Goal: Information Seeking & Learning: Check status

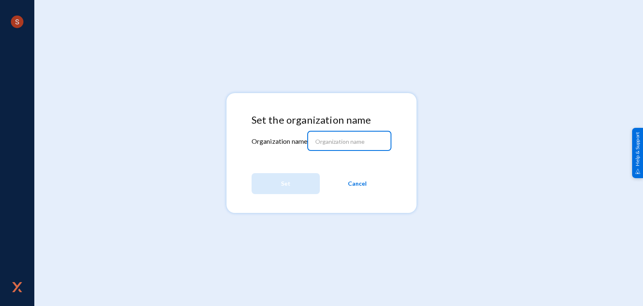
click at [332, 139] on input at bounding box center [351, 142] width 72 height 8
type input "tandl"
click at [298, 188] on button "Set" at bounding box center [286, 183] width 68 height 21
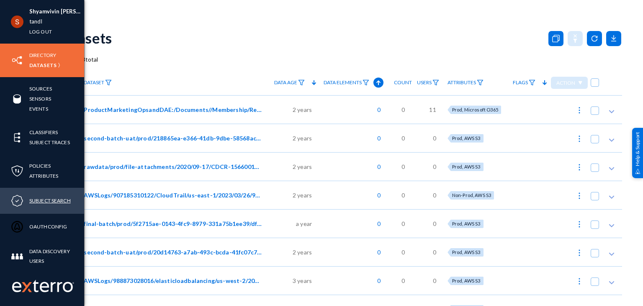
click at [45, 201] on link "Subject Search" at bounding box center [49, 201] width 41 height 10
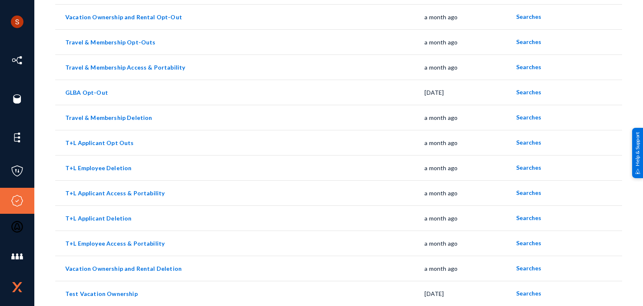
scroll to position [276, 0]
click at [523, 294] on span "Searches" at bounding box center [528, 292] width 25 height 7
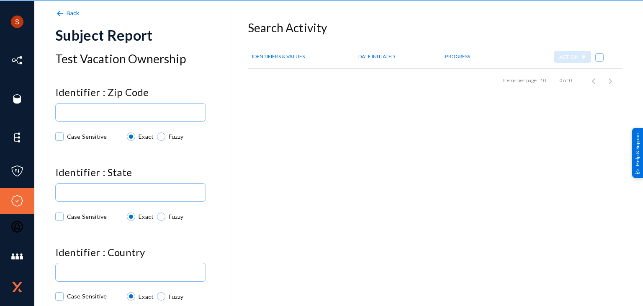
checkbox input "true"
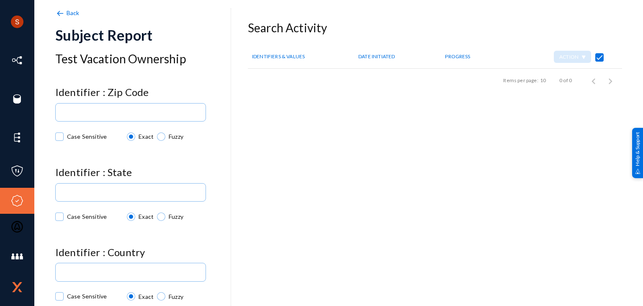
click at [70, 11] on span "Back" at bounding box center [73, 12] width 13 height 7
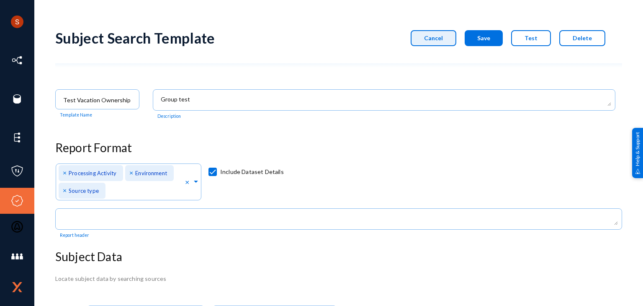
click at [430, 34] on span "Cancel" at bounding box center [433, 37] width 19 height 7
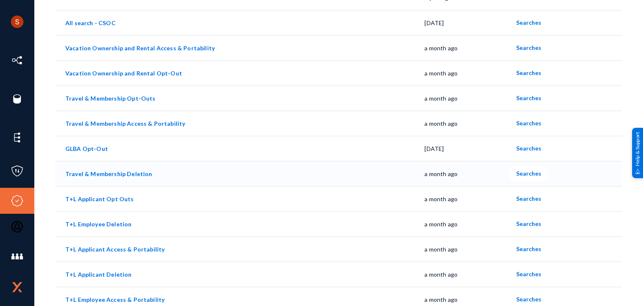
scroll to position [276, 0]
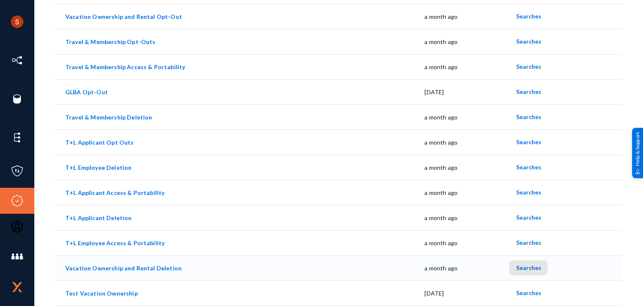
click at [523, 267] on span "Searches" at bounding box center [528, 267] width 25 height 7
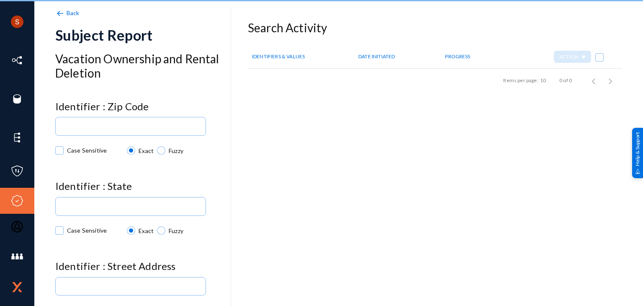
checkbox input "true"
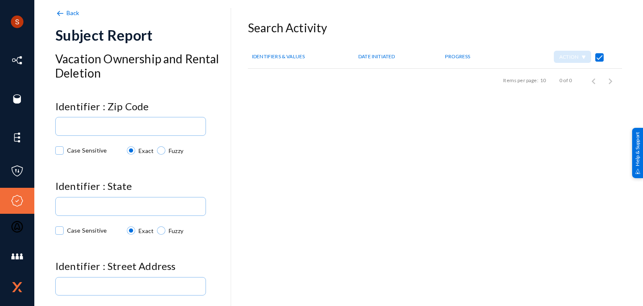
click at [69, 13] on span "Back" at bounding box center [73, 12] width 13 height 7
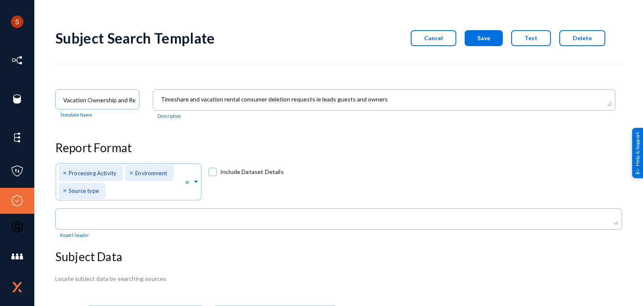
click at [442, 33] on button "Cancel" at bounding box center [434, 38] width 46 height 16
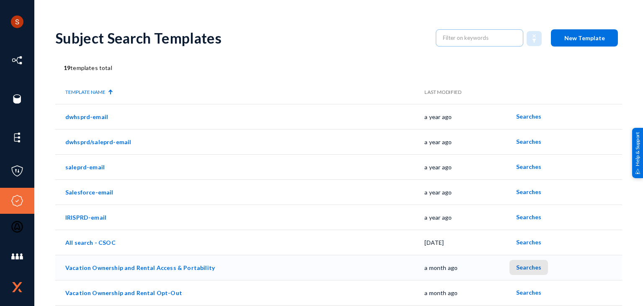
click at [528, 265] on span "Searches" at bounding box center [528, 266] width 25 height 7
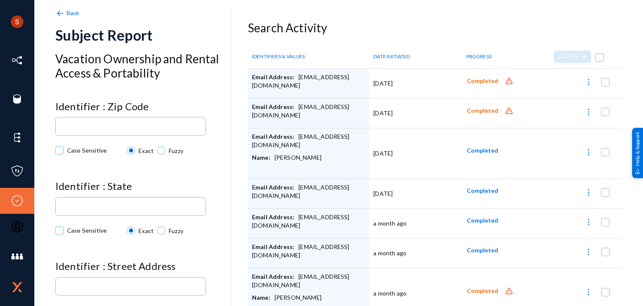
click at [487, 80] on span "Completed" at bounding box center [482, 80] width 31 height 7
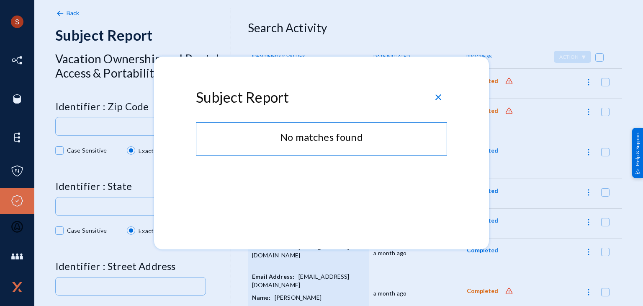
click at [438, 96] on span "close" at bounding box center [438, 97] width 10 height 10
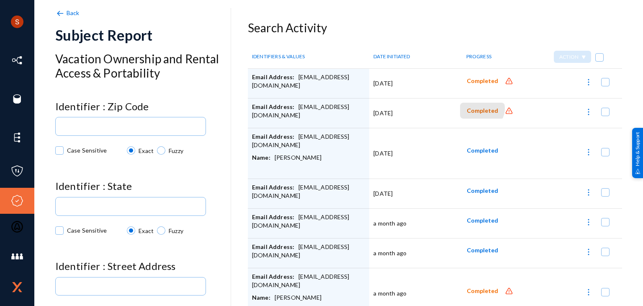
click at [478, 108] on span "Completed" at bounding box center [482, 110] width 31 height 7
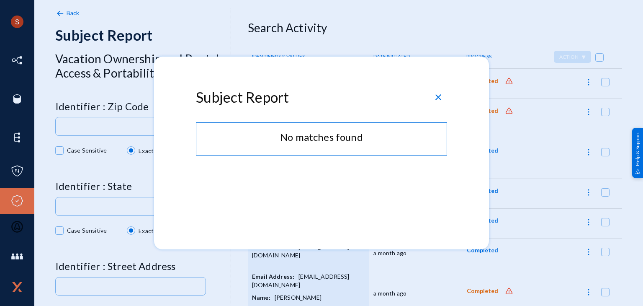
click at [437, 96] on span "close" at bounding box center [438, 97] width 10 height 10
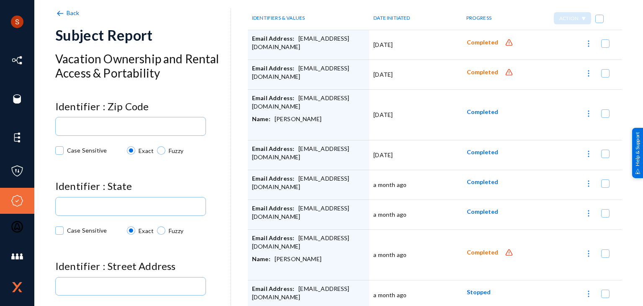
scroll to position [68, 0]
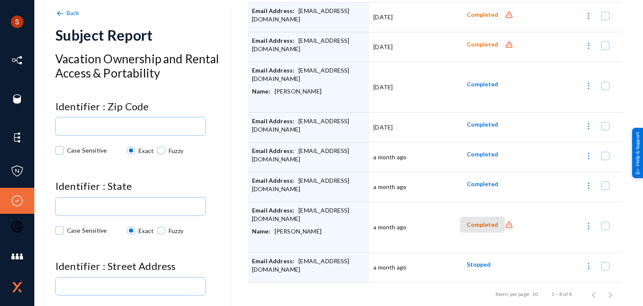
click at [482, 221] on span "Completed" at bounding box center [482, 224] width 31 height 7
